Goal: Task Accomplishment & Management: Manage account settings

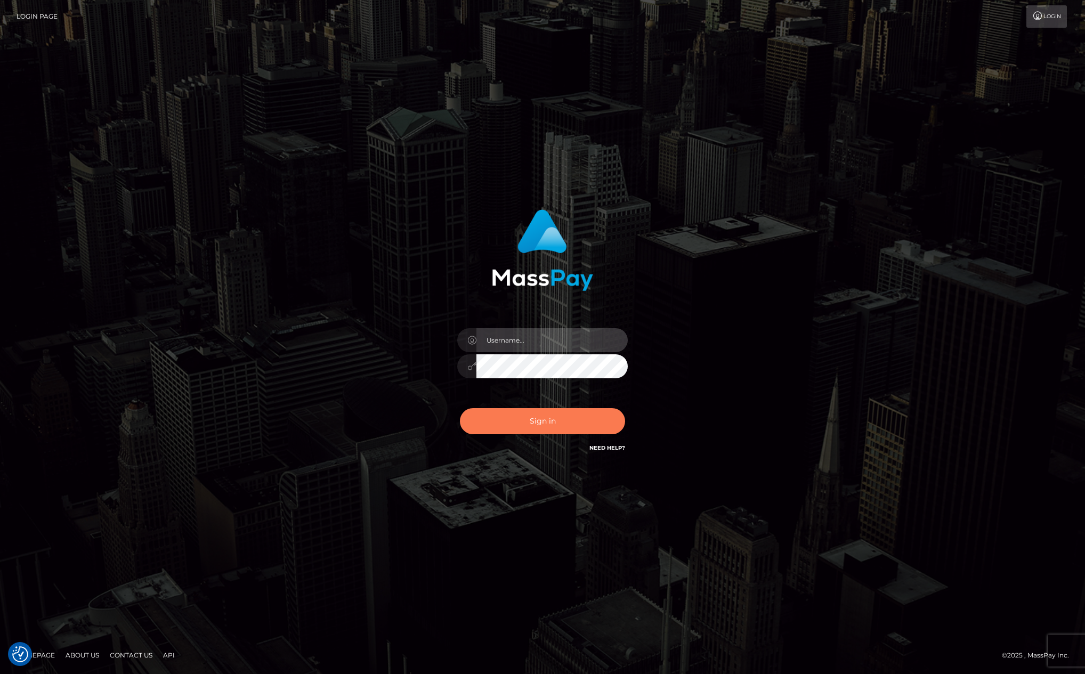
type input "[PERSON_NAME][DOMAIN_NAME]"
click at [566, 423] on button "Sign in" at bounding box center [542, 421] width 165 height 26
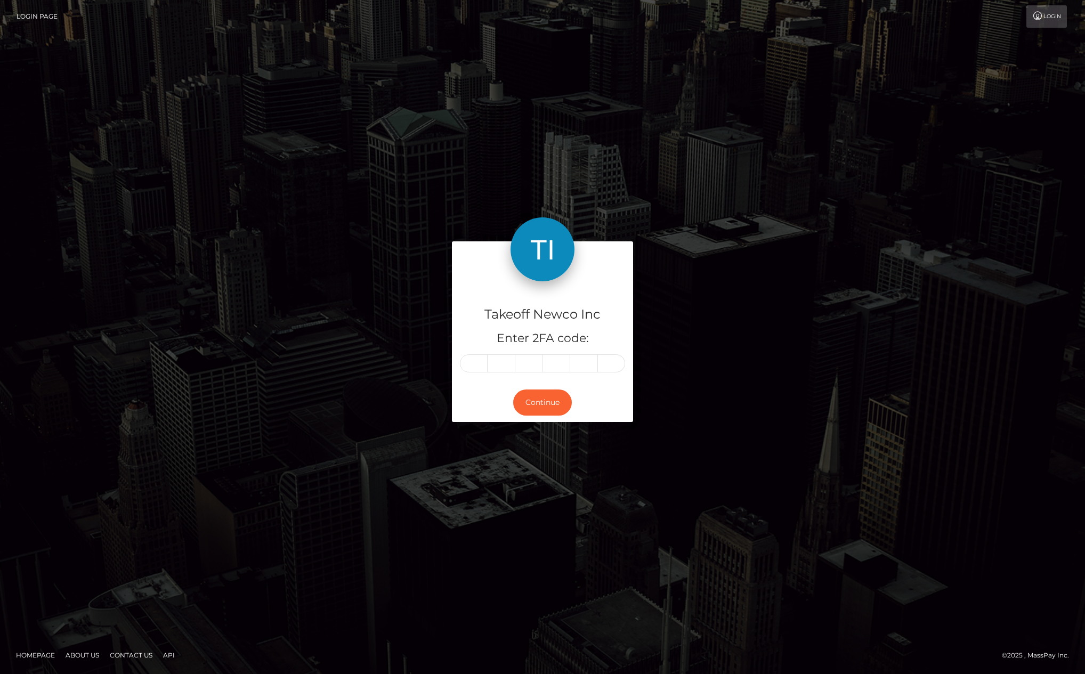
click at [478, 367] on input "text" at bounding box center [474, 363] width 28 height 18
type input "0"
type input "9"
type input "1"
type input "0"
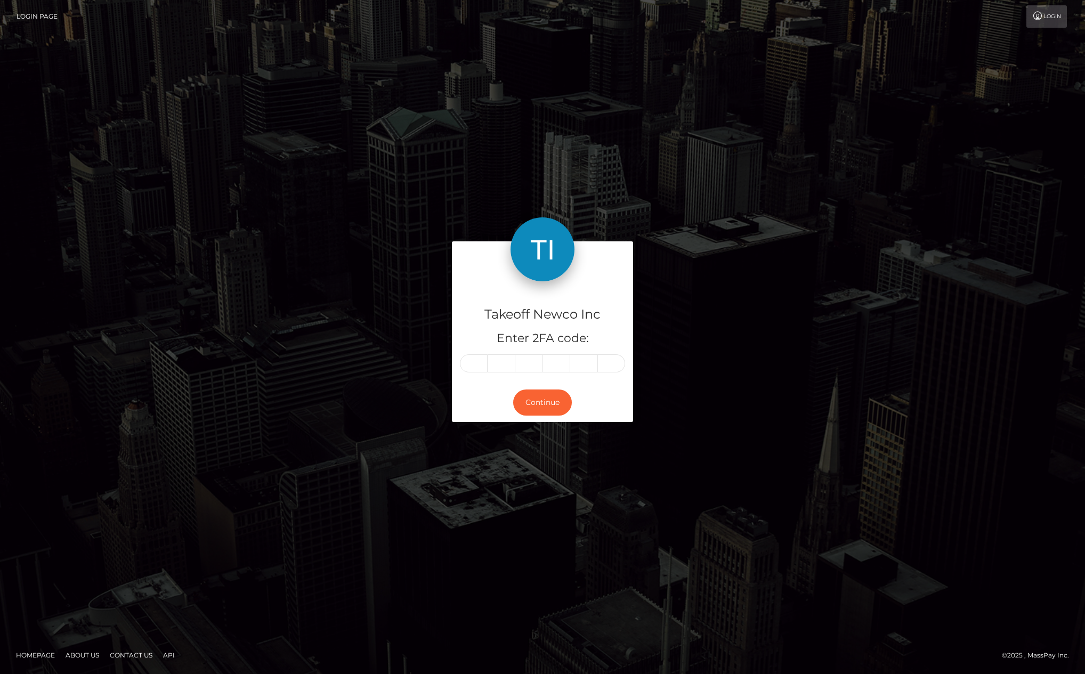
type input "2"
type input "9"
click at [550, 409] on button "Continue" at bounding box center [542, 403] width 59 height 26
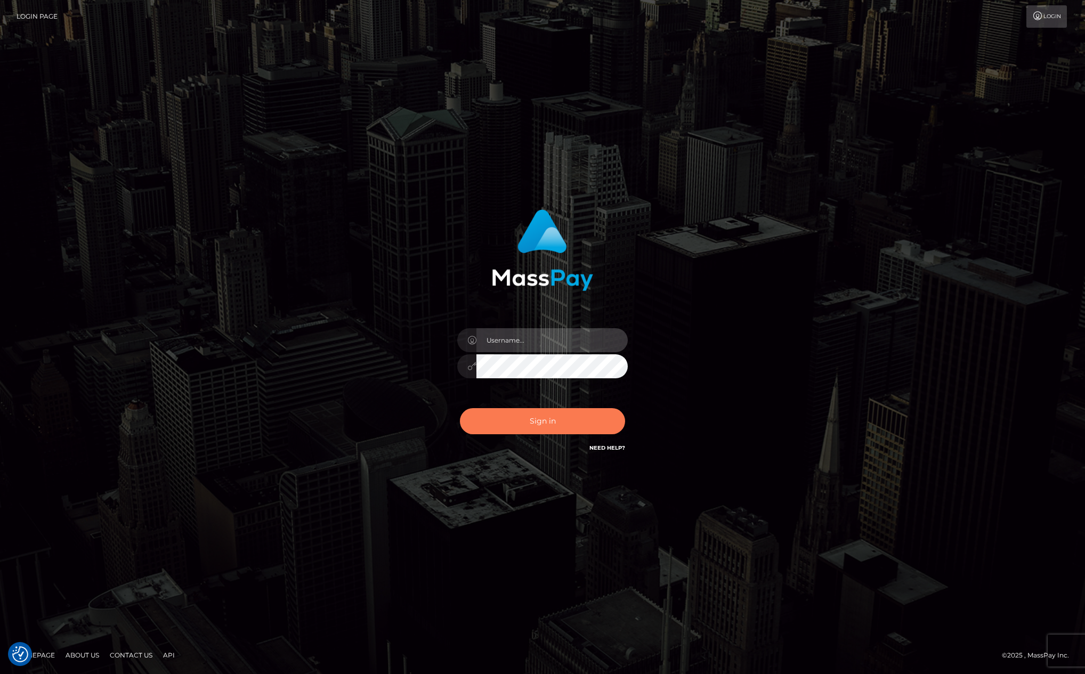
type input "[PERSON_NAME][DOMAIN_NAME]"
click at [575, 430] on button "Sign in" at bounding box center [542, 421] width 165 height 26
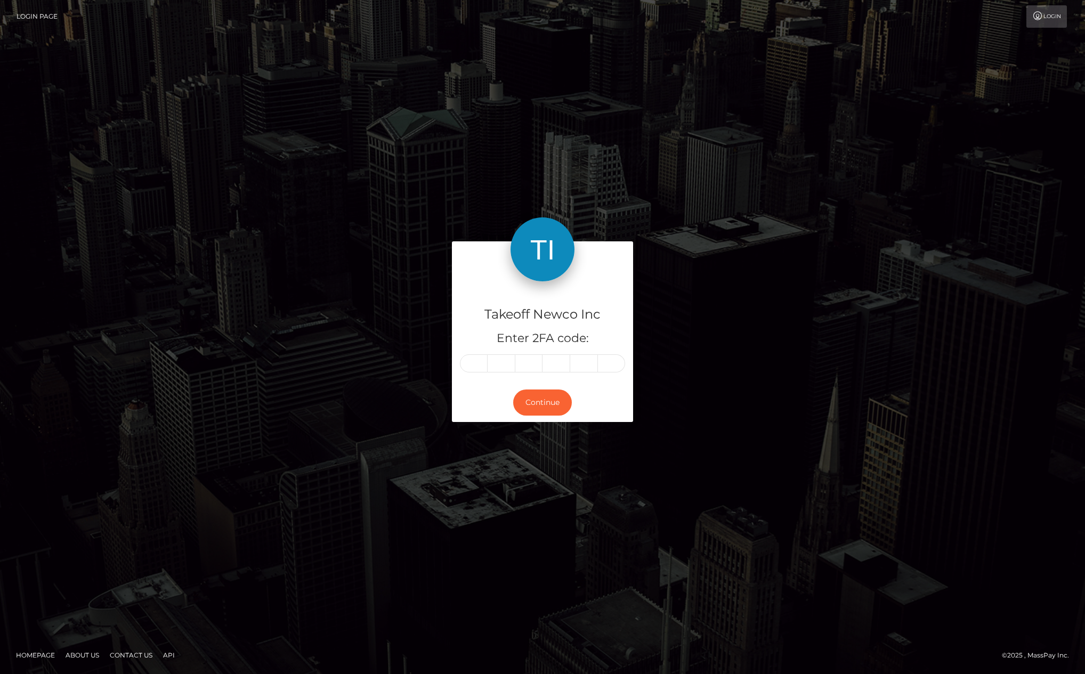
type input "4"
type input "9"
type input "0"
type input "6"
type input "1"
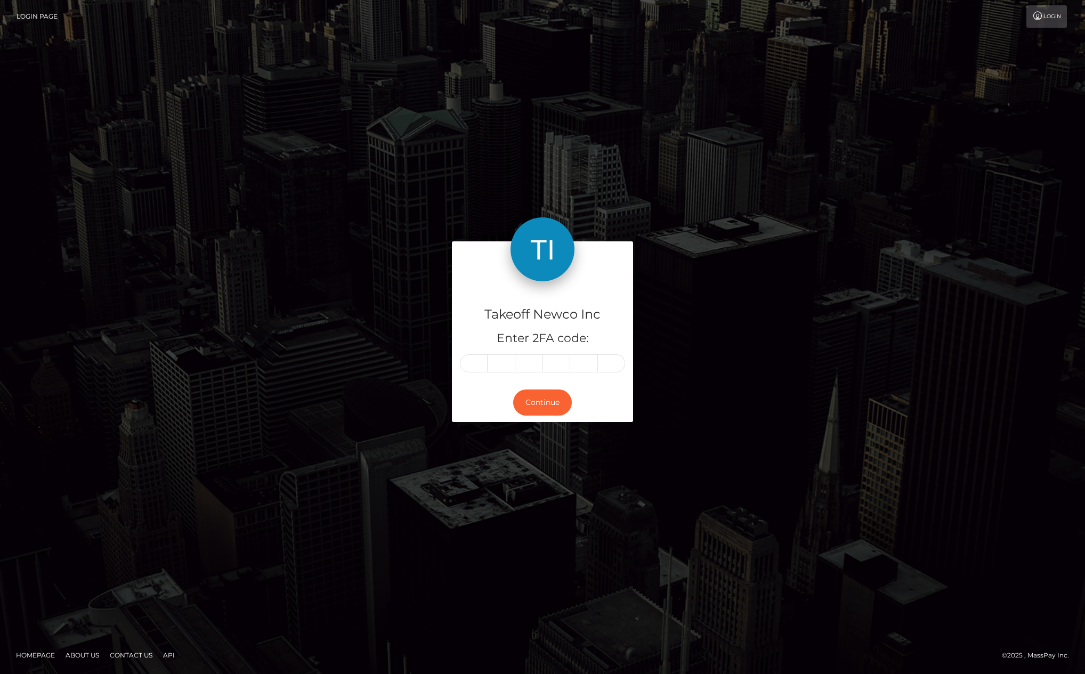
type input "1"
